Goal: Information Seeking & Learning: Learn about a topic

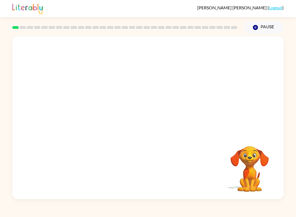
click at [88, 108] on video "Your browser must support playing .mp4 files to use Literably. Please try using…" at bounding box center [148, 85] width 272 height 98
click at [260, 171] on video "Your browser must support playing .mp4 files to use Literably. Please try using…" at bounding box center [250, 165] width 55 height 55
click at [263, 29] on button "Pause Pause" at bounding box center [264, 27] width 40 height 13
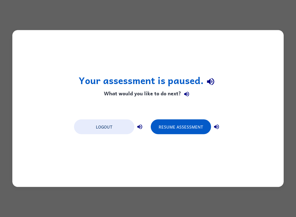
click at [109, 127] on button "Logout" at bounding box center [104, 126] width 60 height 15
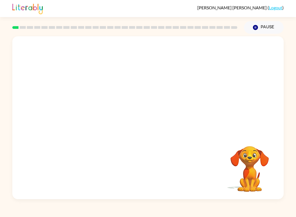
click at [275, 174] on video "Your browser must support playing .mp4 files to use Literably. Please try using…" at bounding box center [250, 165] width 55 height 55
click at [295, 11] on div "[PERSON_NAME] ( Logout )" at bounding box center [148, 8] width 296 height 17
click at [141, 130] on button "button" at bounding box center [148, 120] width 35 height 20
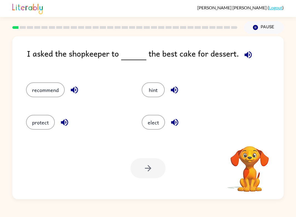
click at [151, 94] on button "hint" at bounding box center [153, 89] width 23 height 15
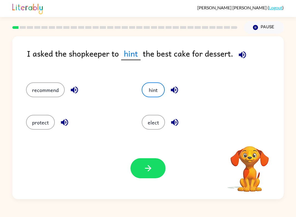
click at [154, 173] on button "button" at bounding box center [148, 168] width 35 height 20
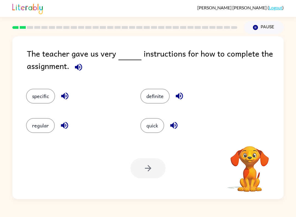
click at [155, 122] on button "quick" at bounding box center [153, 125] width 24 height 15
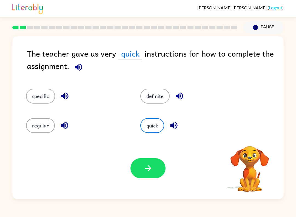
click at [150, 167] on icon "button" at bounding box center [149, 168] width 10 height 10
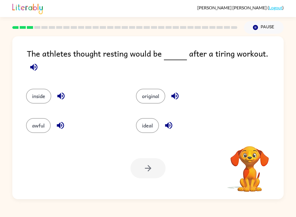
click at [41, 91] on button "inside" at bounding box center [38, 96] width 25 height 15
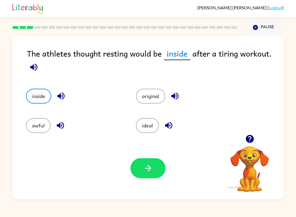
click at [149, 162] on button "button" at bounding box center [148, 168] width 35 height 20
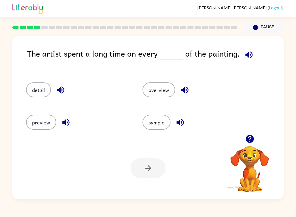
click at [33, 91] on button "detail" at bounding box center [38, 89] width 25 height 15
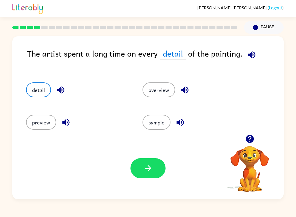
click at [153, 175] on button "button" at bounding box center [148, 168] width 35 height 20
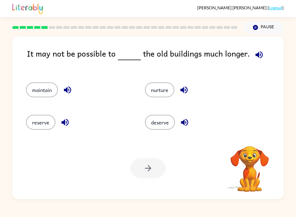
click at [278, 197] on div "Your browser must support playing .mp4 files to use Literably. Please try using…" at bounding box center [148, 168] width 272 height 62
click at [40, 127] on button "reserve" at bounding box center [40, 122] width 29 height 15
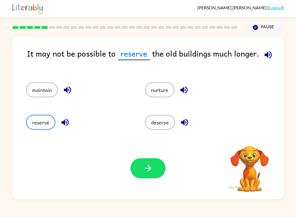
click at [155, 167] on button "button" at bounding box center [148, 168] width 35 height 20
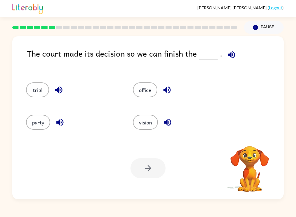
click at [133, 91] on button "office" at bounding box center [145, 89] width 24 height 15
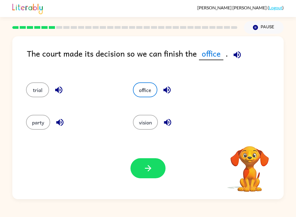
click at [160, 173] on button "button" at bounding box center [148, 168] width 35 height 20
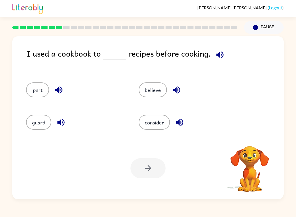
click at [32, 86] on button "part" at bounding box center [37, 89] width 23 height 15
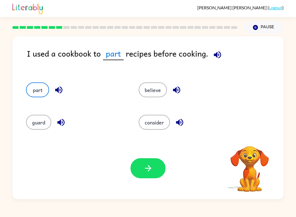
click at [153, 169] on icon "button" at bounding box center [149, 168] width 10 height 10
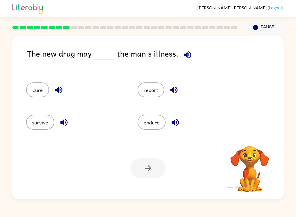
click at [147, 88] on button "report" at bounding box center [151, 89] width 27 height 15
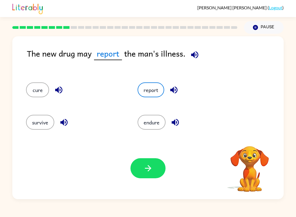
click at [155, 178] on button "button" at bounding box center [148, 168] width 35 height 20
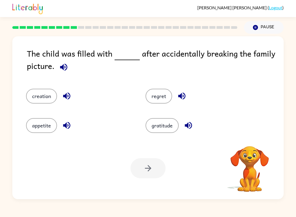
click at [29, 126] on button "appetite" at bounding box center [41, 125] width 31 height 15
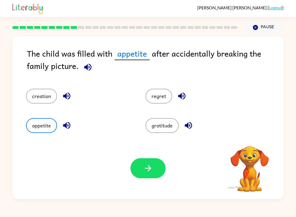
click at [150, 173] on icon "button" at bounding box center [149, 168] width 10 height 10
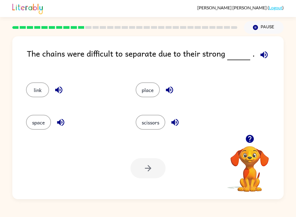
click at [142, 90] on button "place" at bounding box center [148, 89] width 24 height 15
click at [154, 172] on button "button" at bounding box center [148, 168] width 35 height 20
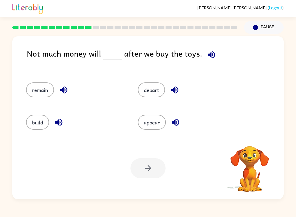
click at [38, 90] on button "remain" at bounding box center [40, 89] width 28 height 15
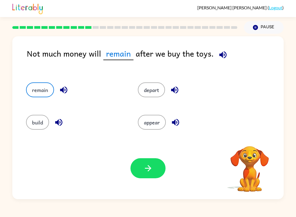
click at [282, 39] on div "Not much money will remain after we buy the toys. remain depart build appear Yo…" at bounding box center [148, 117] width 272 height 163
click at [155, 167] on button "button" at bounding box center [148, 168] width 35 height 20
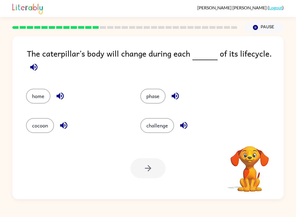
click at [47, 85] on div "home" at bounding box center [73, 92] width 114 height 29
click at [42, 89] on button "home" at bounding box center [38, 96] width 24 height 15
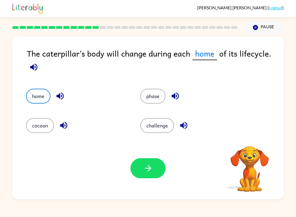
click at [152, 174] on button "button" at bounding box center [148, 168] width 35 height 20
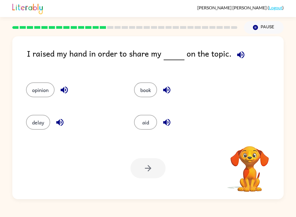
click at [38, 124] on button "delay" at bounding box center [38, 122] width 24 height 15
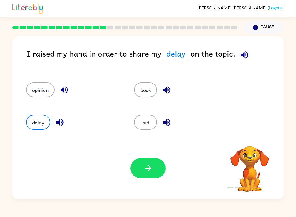
click at [156, 172] on button "button" at bounding box center [148, 168] width 35 height 20
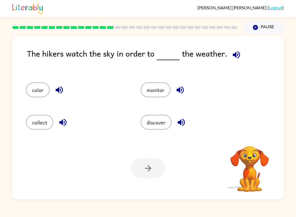
click at [150, 120] on button "discover" at bounding box center [156, 122] width 31 height 15
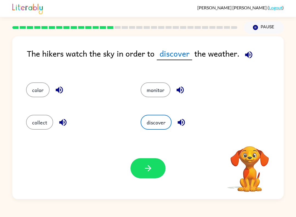
click at [153, 169] on icon "button" at bounding box center [149, 168] width 10 height 10
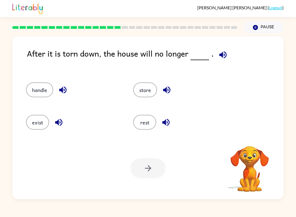
click at [161, 86] on button "button" at bounding box center [167, 90] width 14 height 14
click at [148, 169] on div at bounding box center [148, 168] width 35 height 20
click at [141, 88] on button "store" at bounding box center [145, 89] width 24 height 15
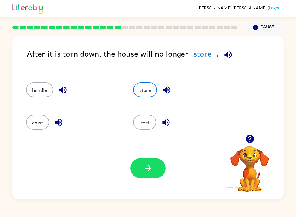
click at [149, 167] on icon "button" at bounding box center [149, 168] width 10 height 10
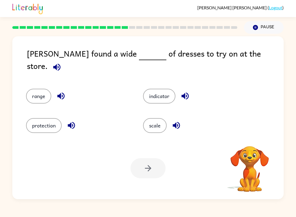
click at [146, 120] on button "scale" at bounding box center [155, 125] width 24 height 15
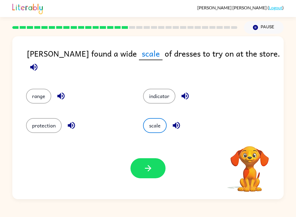
click at [148, 169] on icon "button" at bounding box center [149, 168] width 10 height 10
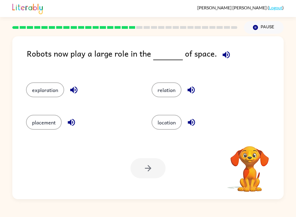
click at [157, 90] on button "relation" at bounding box center [167, 89] width 30 height 15
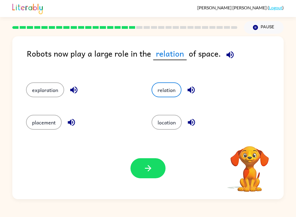
click at [146, 165] on icon "button" at bounding box center [149, 168] width 10 height 10
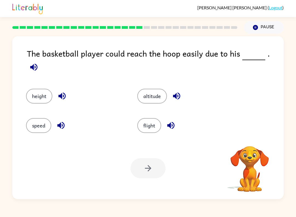
click at [41, 94] on button "height" at bounding box center [39, 96] width 26 height 15
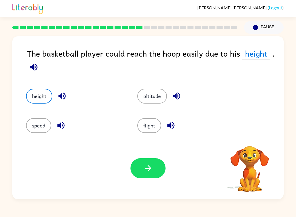
click at [137, 166] on button "button" at bounding box center [148, 168] width 35 height 20
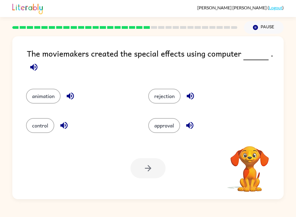
click at [45, 121] on button "control" at bounding box center [40, 125] width 28 height 15
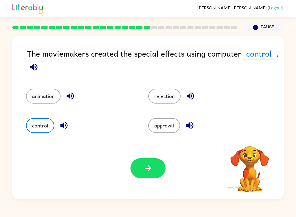
click at [145, 172] on icon "button" at bounding box center [149, 168] width 10 height 10
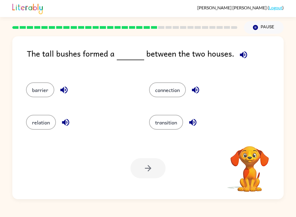
click at [162, 90] on button "connection" at bounding box center [167, 89] width 37 height 15
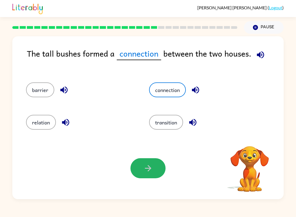
click at [147, 166] on icon "button" at bounding box center [149, 168] width 10 height 10
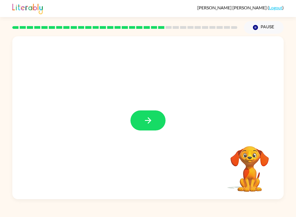
click at [144, 130] on button "button" at bounding box center [148, 120] width 35 height 20
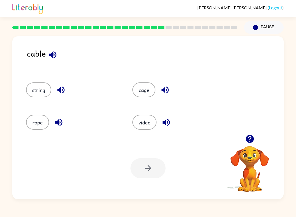
click at [147, 95] on button "cage" at bounding box center [144, 89] width 23 height 15
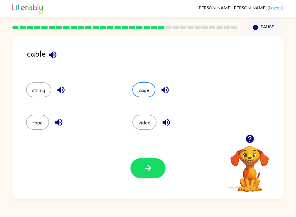
click at [156, 177] on button "button" at bounding box center [148, 168] width 35 height 20
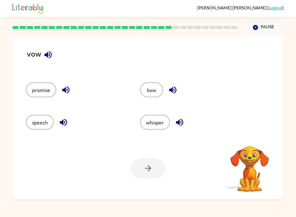
click at [170, 118] on div "whisper" at bounding box center [191, 122] width 102 height 15
click at [162, 133] on div "whisper" at bounding box center [187, 120] width 114 height 32
click at [166, 119] on button "whisper" at bounding box center [155, 122] width 30 height 15
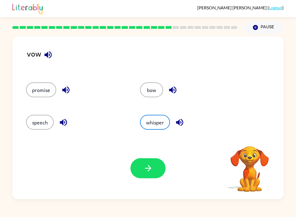
click at [152, 168] on icon "button" at bounding box center [149, 168] width 10 height 10
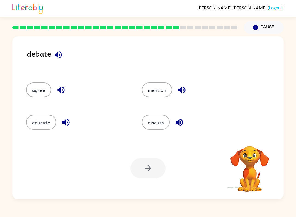
click at [48, 94] on button "agree" at bounding box center [38, 89] width 25 height 15
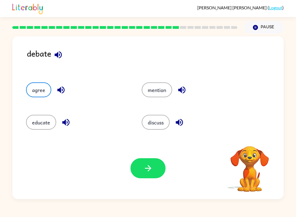
click at [154, 175] on button "button" at bounding box center [148, 168] width 35 height 20
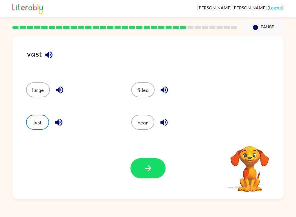
click at [161, 167] on button "button" at bounding box center [148, 168] width 35 height 20
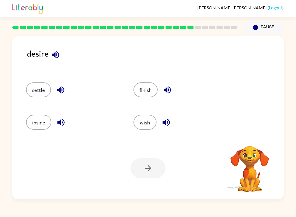
click at [144, 86] on button "finish" at bounding box center [146, 89] width 24 height 15
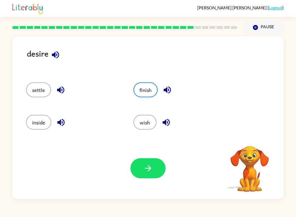
click at [155, 167] on button "button" at bounding box center [148, 168] width 35 height 20
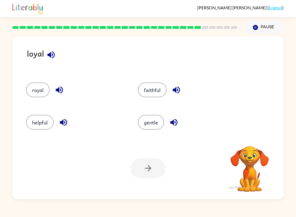
click at [43, 96] on button "royal" at bounding box center [38, 89] width 24 height 15
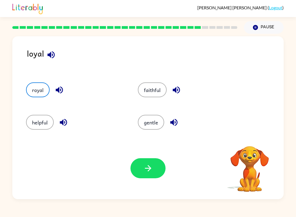
click at [151, 169] on icon "button" at bounding box center [148, 168] width 6 height 6
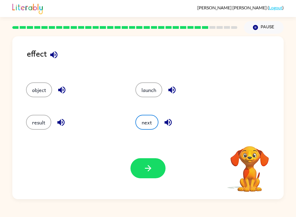
click at [144, 165] on icon "button" at bounding box center [149, 168] width 10 height 10
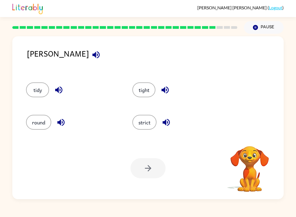
click at [42, 89] on button "tidy" at bounding box center [37, 89] width 23 height 15
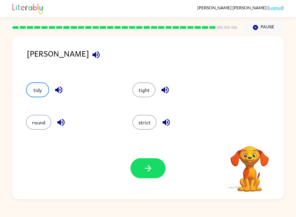
click at [140, 177] on button "button" at bounding box center [148, 168] width 35 height 20
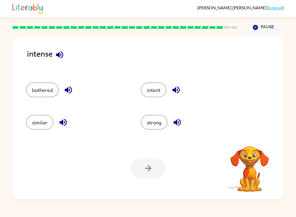
click at [144, 90] on button "intent" at bounding box center [154, 89] width 26 height 15
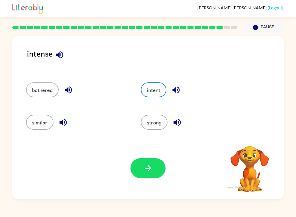
click at [37, 127] on button "similar" at bounding box center [39, 122] width 27 height 15
click at [153, 163] on button "button" at bounding box center [148, 168] width 35 height 20
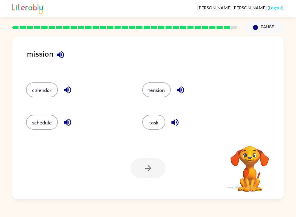
click at [157, 88] on button "tension" at bounding box center [156, 89] width 29 height 15
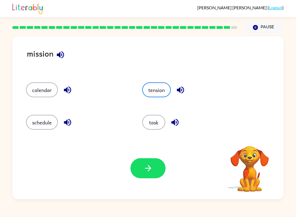
click at [146, 161] on button "button" at bounding box center [148, 168] width 35 height 20
